Goal: Navigation & Orientation: Find specific page/section

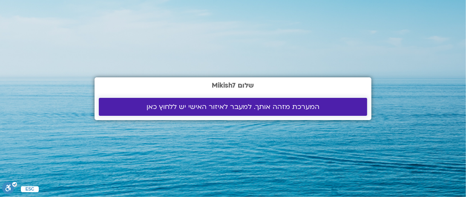
click at [226, 103] on span "המערכת מזהה אותך. למעבר לאיזור האישי יש ללחוץ כאן" at bounding box center [233, 107] width 173 height 8
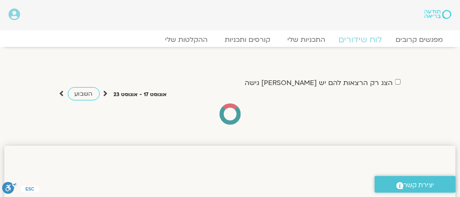
click at [359, 39] on link "לוח שידורים" at bounding box center [361, 40] width 64 height 10
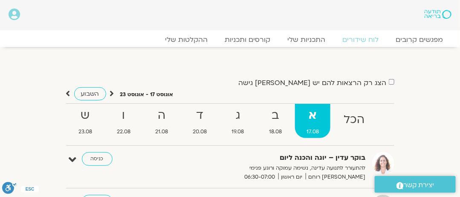
click at [308, 115] on strong "א" at bounding box center [312, 115] width 35 height 19
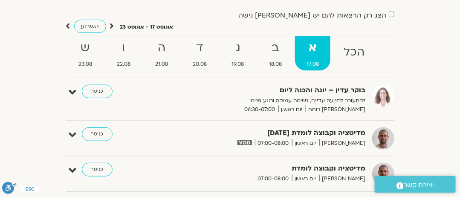
scroll to position [66, 0]
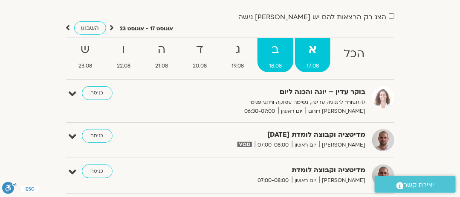
click at [272, 56] on strong "ב" at bounding box center [275, 49] width 36 height 19
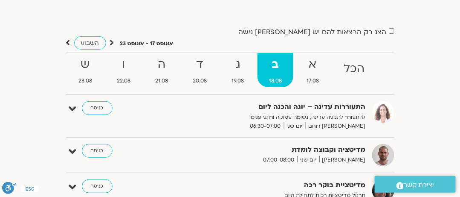
scroll to position [50, 0]
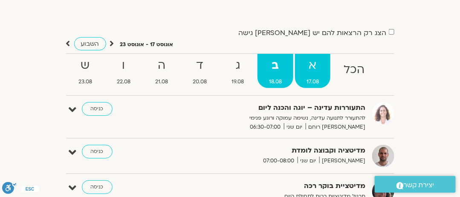
click at [307, 63] on strong "א" at bounding box center [312, 65] width 35 height 19
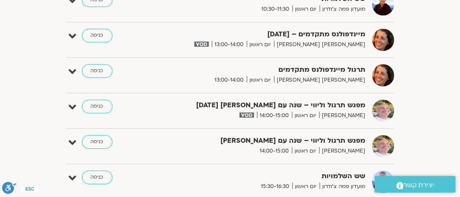
scroll to position [571, 0]
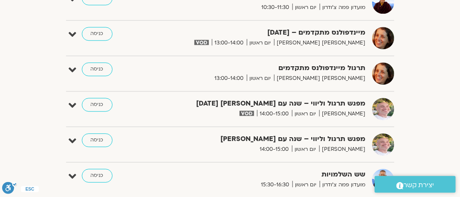
drag, startPoint x: 285, startPoint y: 210, endPoint x: 306, endPoint y: 210, distance: 21.3
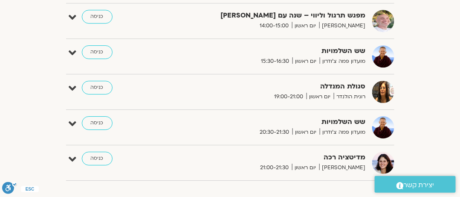
scroll to position [698, 0]
